Goal: Submit feedback/report problem

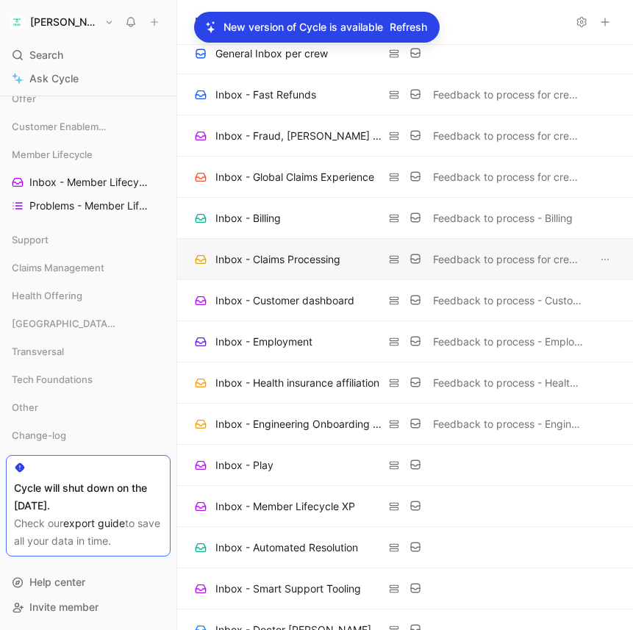
scroll to position [136, 0]
click at [158, 21] on icon at bounding box center [154, 22] width 10 height 10
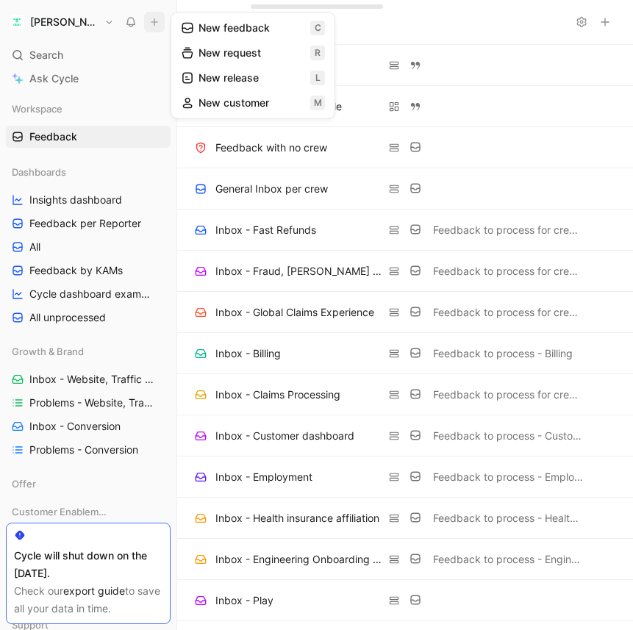
click at [211, 28] on button "New feedback c" at bounding box center [252, 27] width 157 height 25
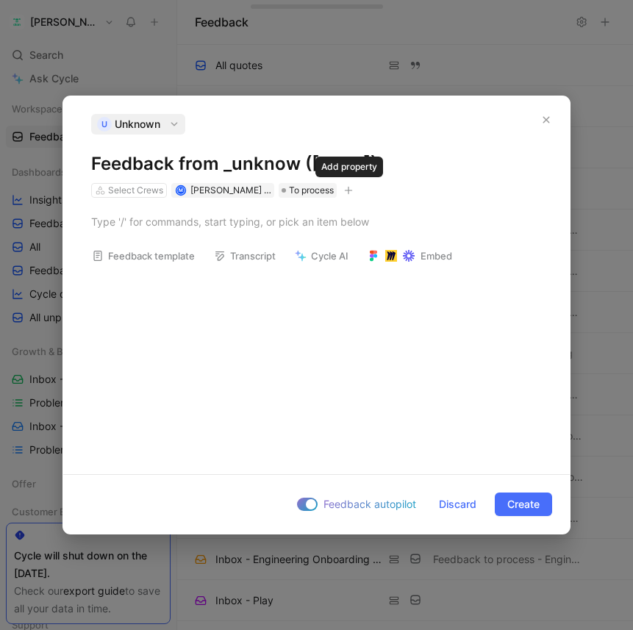
click at [348, 193] on icon "button" at bounding box center [348, 190] width 9 height 9
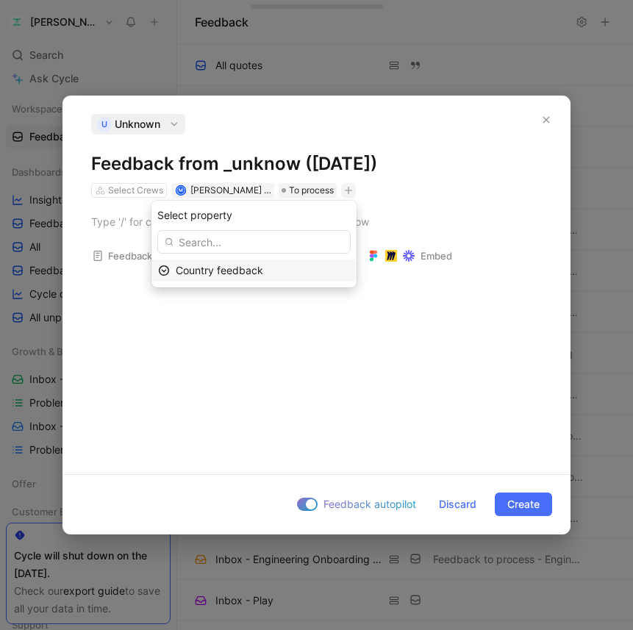
click at [251, 265] on span "Country feedback" at bounding box center [219, 270] width 87 height 12
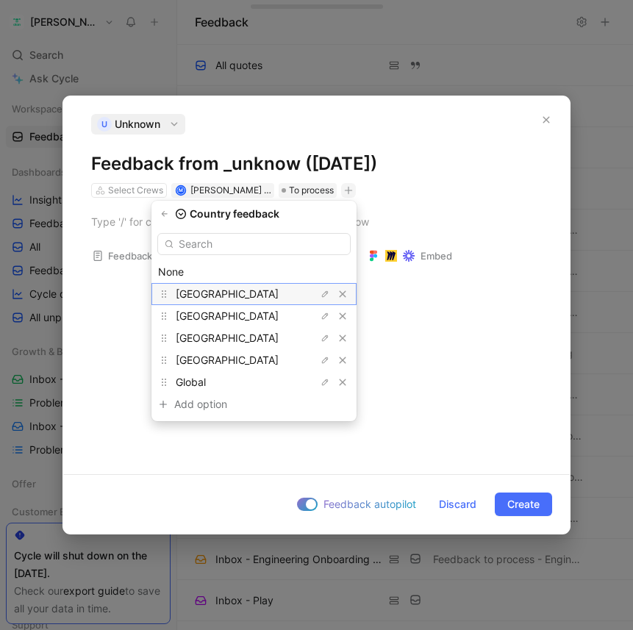
click at [267, 292] on div "France" at bounding box center [231, 294] width 110 height 18
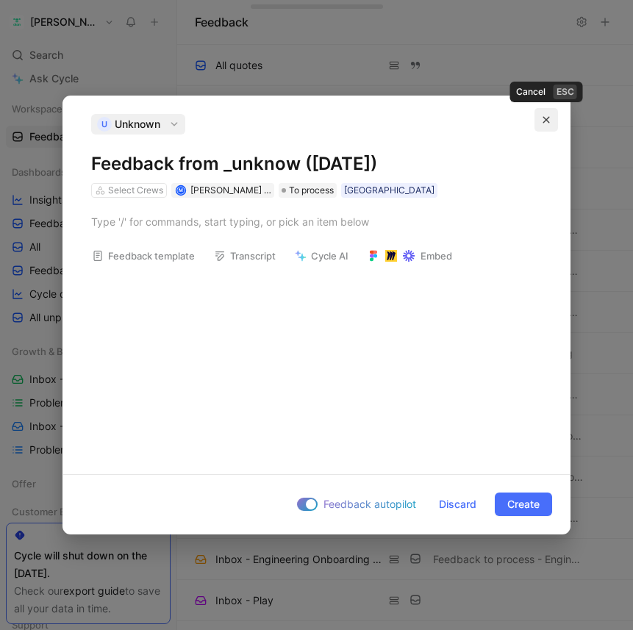
click at [539, 114] on button "button" at bounding box center [546, 120] width 24 height 24
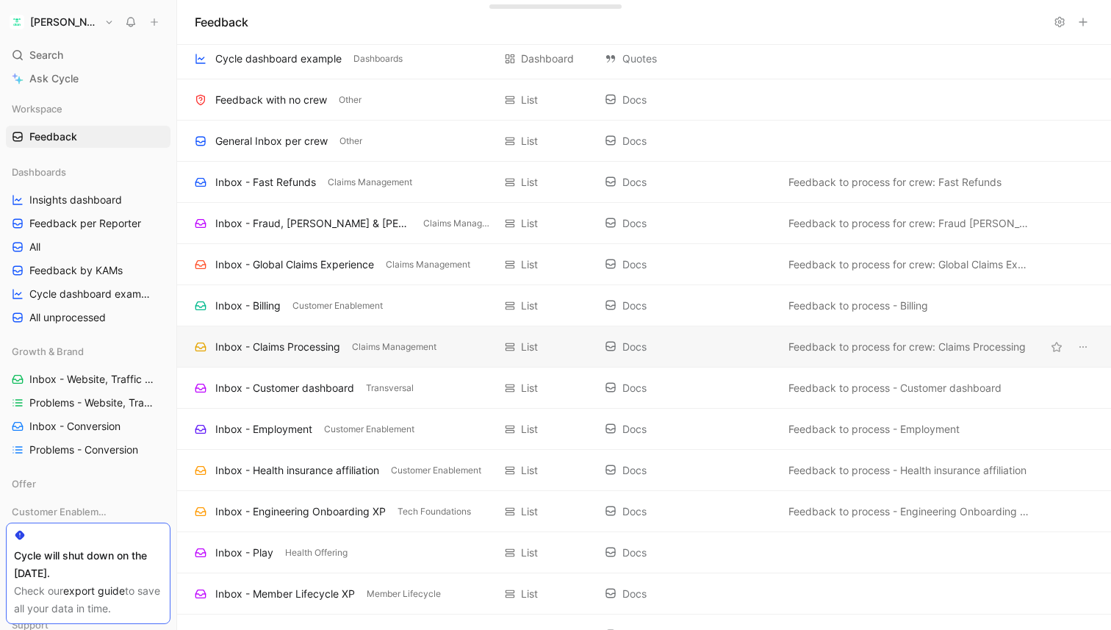
scroll to position [54, 0]
